Goal: Navigation & Orientation: Go to known website

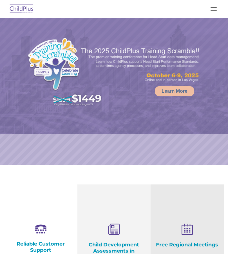
select select "MEDIUM"
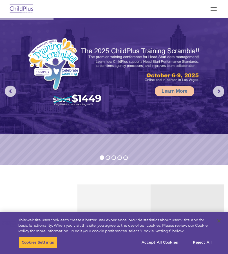
click at [215, 9] on span "button" at bounding box center [213, 9] width 6 height 1
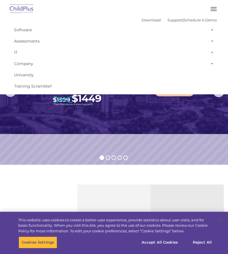
click at [23, 14] on img at bounding box center [21, 9] width 26 height 13
click at [17, 11] on img at bounding box center [21, 9] width 26 height 13
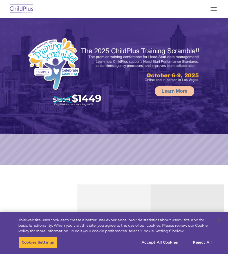
select select "MEDIUM"
click at [22, 12] on img at bounding box center [21, 9] width 26 height 13
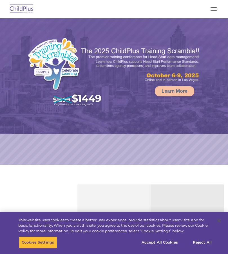
select select "MEDIUM"
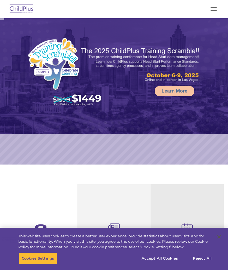
select select "MEDIUM"
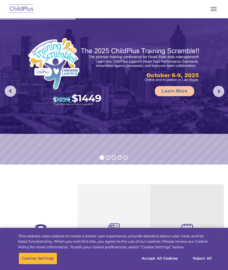
click at [29, 9] on img at bounding box center [21, 9] width 26 height 13
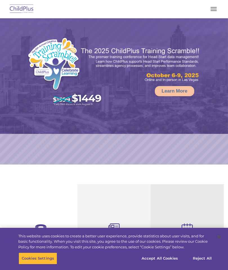
select select "MEDIUM"
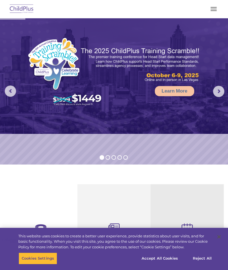
click at [214, 10] on button "button" at bounding box center [213, 8] width 12 height 9
